Goal: Go to known website: Access a specific website the user already knows

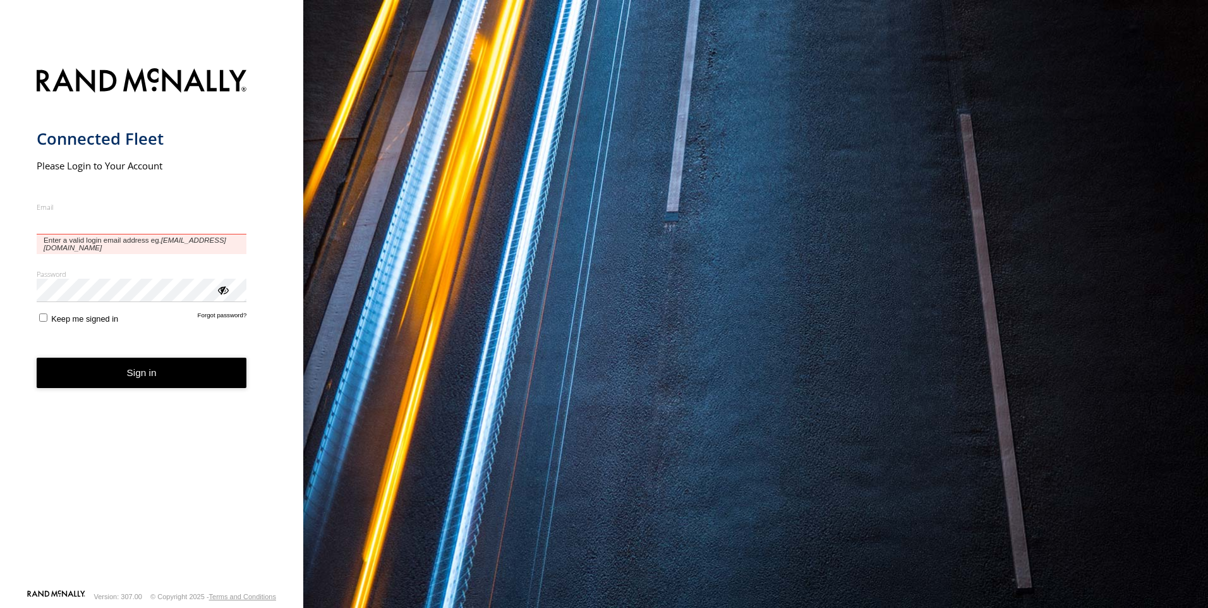
type input "**********"
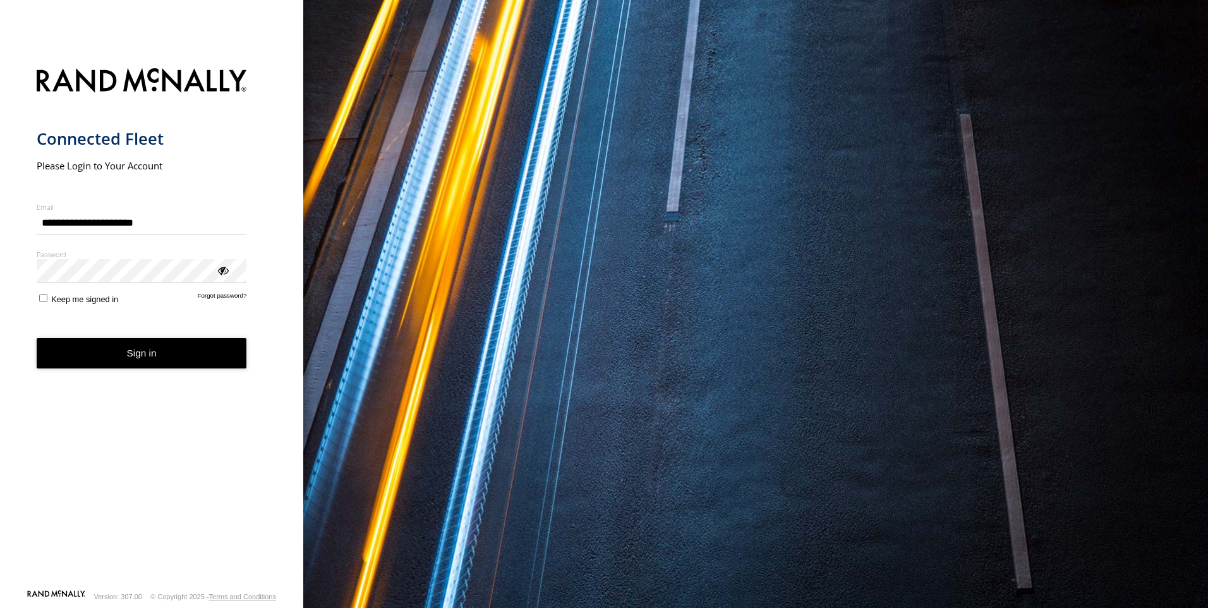
click at [210, 344] on form "**********" at bounding box center [152, 325] width 231 height 528
click at [209, 344] on button "Sign in" at bounding box center [142, 353] width 210 height 31
